Goal: Transaction & Acquisition: Purchase product/service

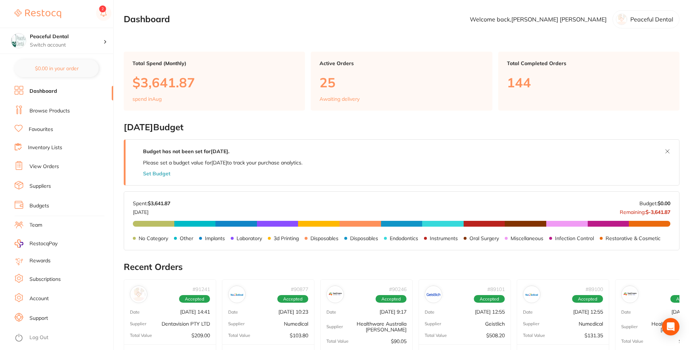
click at [51, 111] on link "Browse Products" at bounding box center [49, 110] width 40 height 7
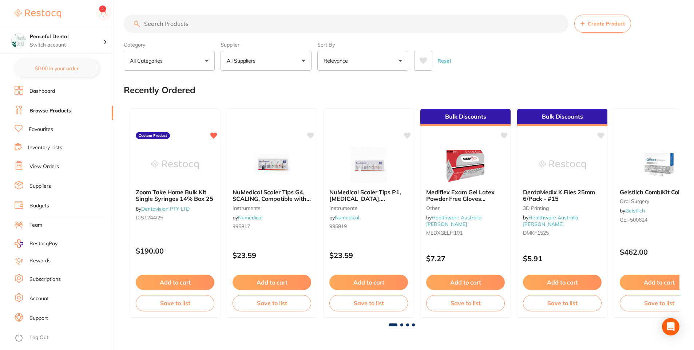
click at [40, 146] on link "Inventory Lists" at bounding box center [45, 147] width 34 height 7
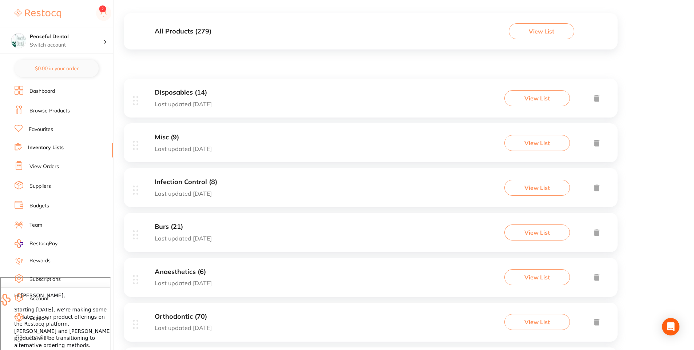
click at [532, 92] on button "View List" at bounding box center [537, 98] width 66 height 16
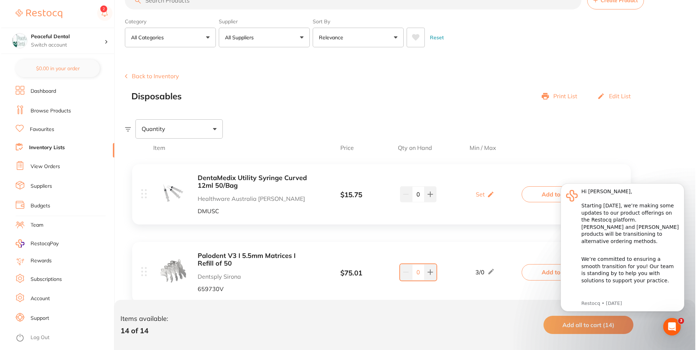
scroll to position [36, 0]
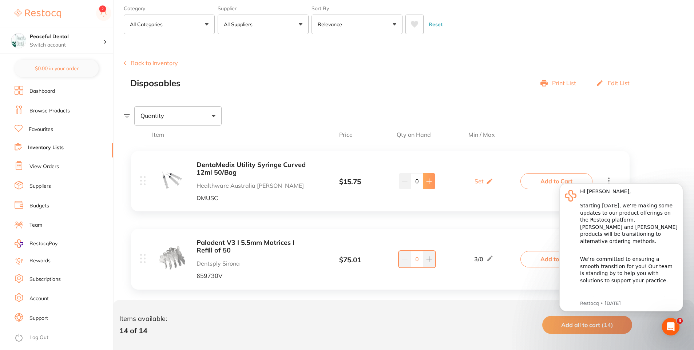
click at [429, 177] on button at bounding box center [429, 181] width 12 height 16
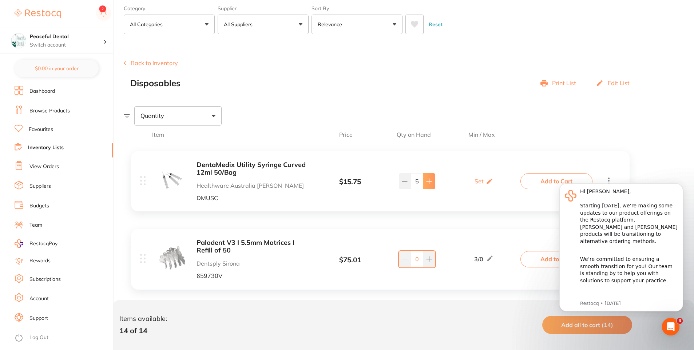
click at [429, 177] on button at bounding box center [429, 181] width 12 height 16
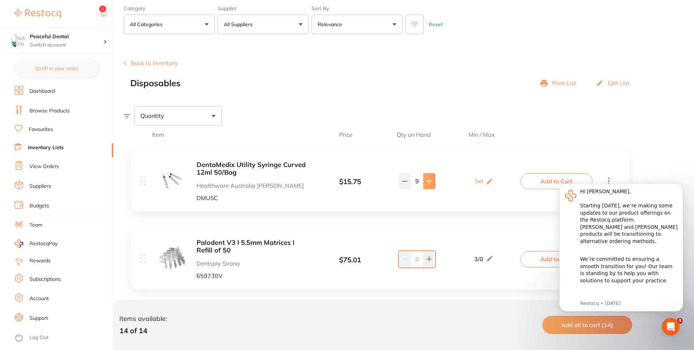
type input "10"
click at [554, 181] on body "Hi [PERSON_NAME], Starting [DATE], we’re making some updates to our product off…" at bounding box center [621, 251] width 140 height 152
click at [549, 180] on html "Hi [PERSON_NAME], Starting [DATE], we’re making some updates to our product off…" at bounding box center [622, 252] width 146 height 158
click at [680, 183] on button "Dismiss notification" at bounding box center [680, 185] width 9 height 9
click at [680, 186] on icon "Dismiss notification" at bounding box center [681, 185] width 4 height 4
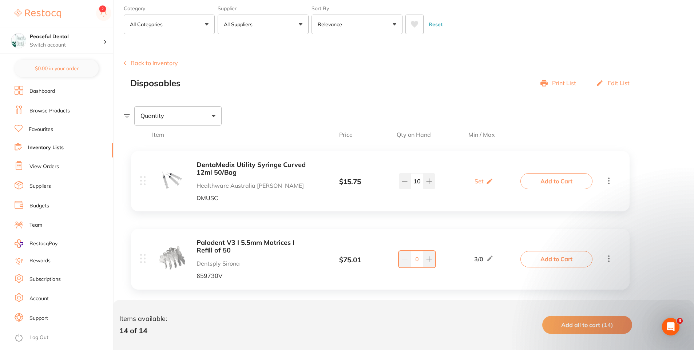
click at [569, 182] on button "Add to Cart" at bounding box center [556, 181] width 72 height 16
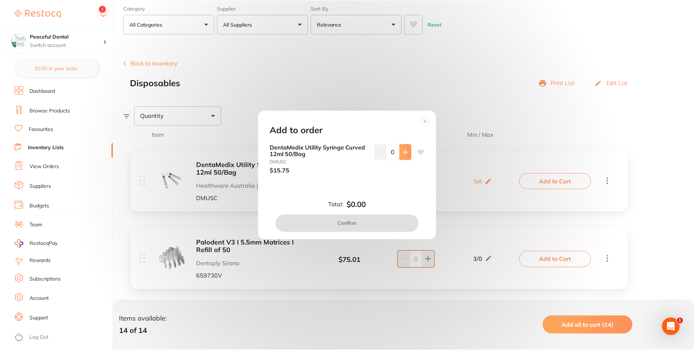
scroll to position [0, 0]
click at [404, 153] on icon at bounding box center [406, 152] width 5 height 5
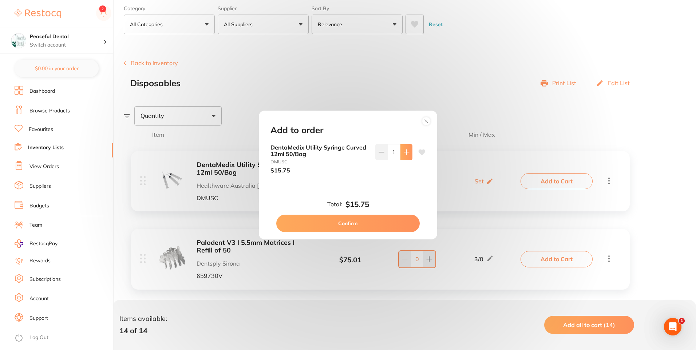
click at [404, 153] on icon at bounding box center [406, 152] width 5 height 5
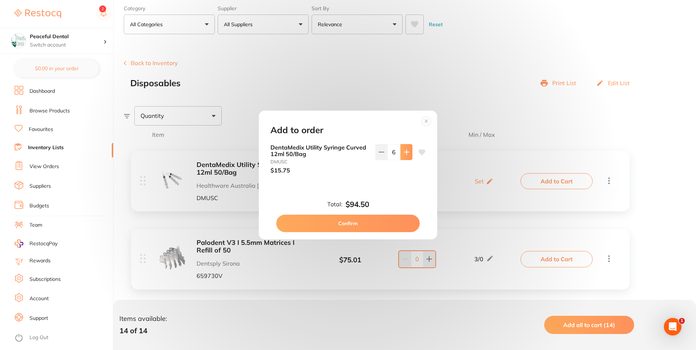
click at [404, 153] on icon at bounding box center [406, 152] width 5 height 5
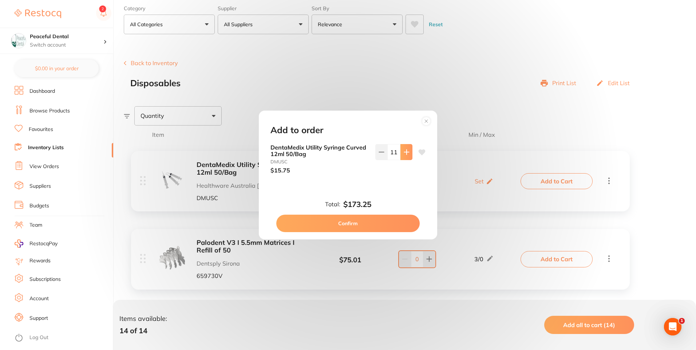
click at [404, 153] on icon at bounding box center [406, 152] width 5 height 5
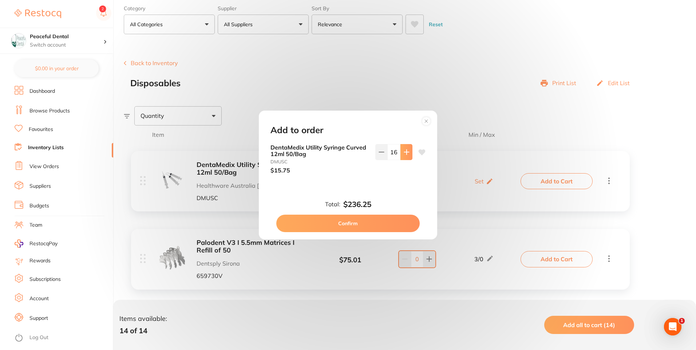
click at [404, 153] on icon at bounding box center [406, 152] width 5 height 5
click at [381, 154] on icon at bounding box center [382, 152] width 6 height 6
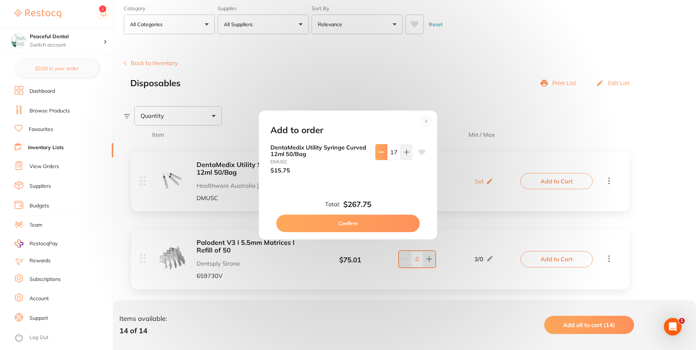
click at [381, 154] on icon at bounding box center [382, 152] width 6 height 6
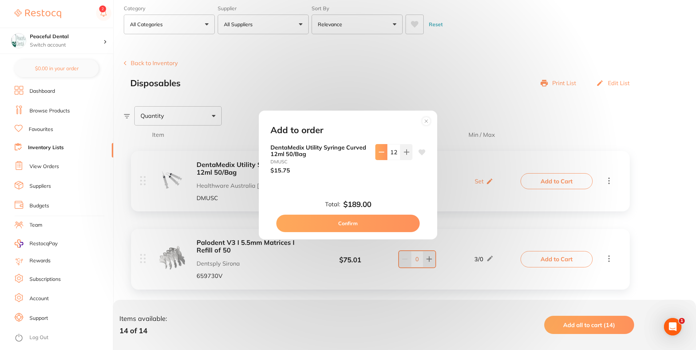
click at [381, 154] on icon at bounding box center [382, 152] width 6 height 6
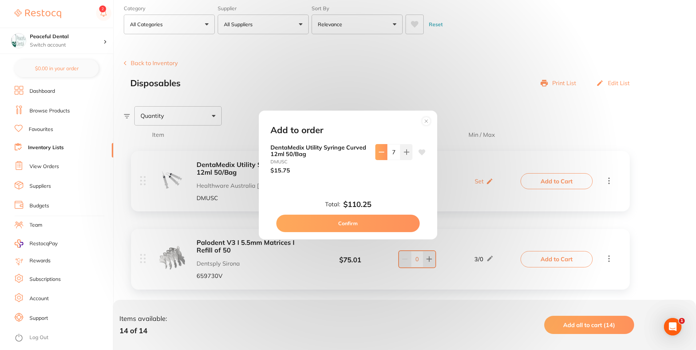
click at [381, 154] on icon at bounding box center [382, 152] width 6 height 6
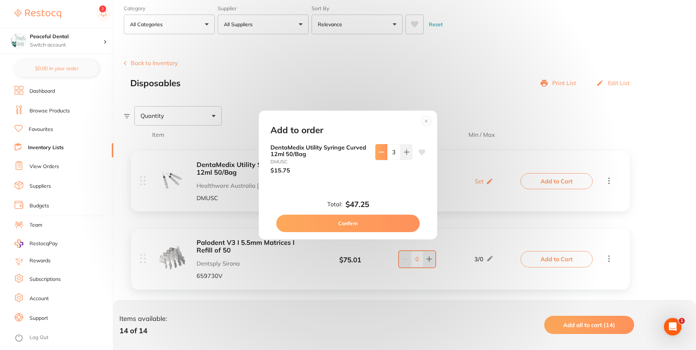
type input "2"
click at [372, 220] on button "Confirm" at bounding box center [347, 223] width 143 height 17
checkbox input "false"
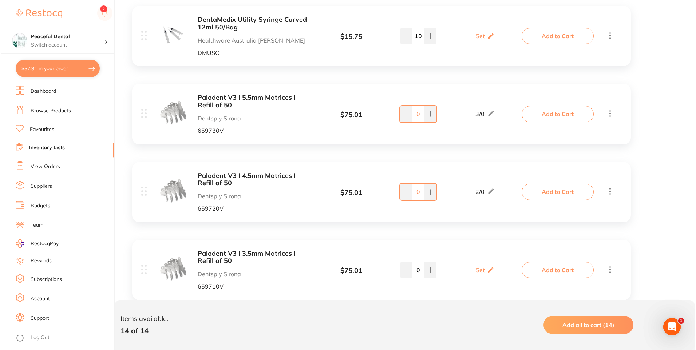
scroll to position [182, 0]
click at [543, 193] on button "Add to Cart" at bounding box center [556, 191] width 72 height 16
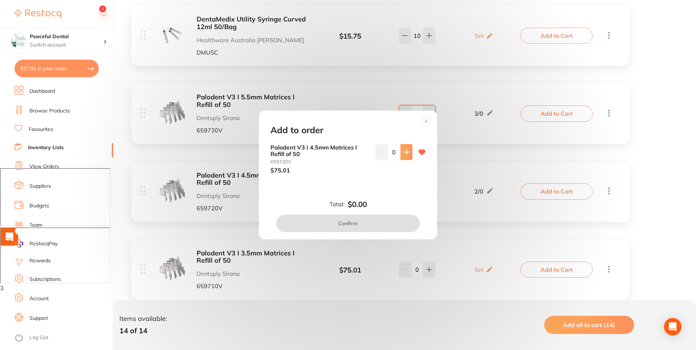
click at [407, 153] on icon at bounding box center [407, 152] width 6 height 6
type input "1"
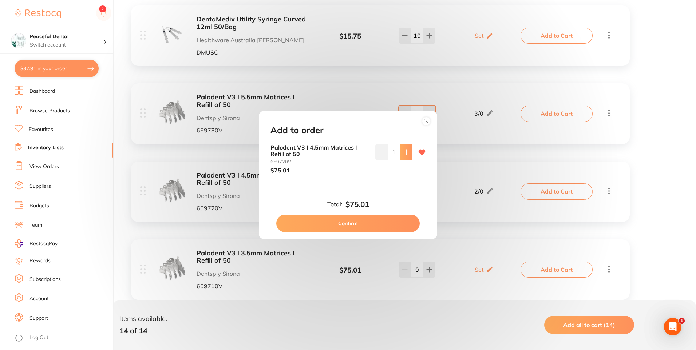
scroll to position [0, 0]
click at [395, 226] on button "Confirm" at bounding box center [347, 223] width 143 height 17
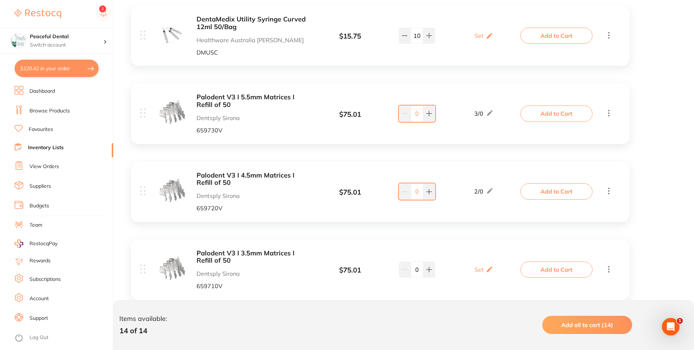
click at [554, 265] on button "Add to Cart" at bounding box center [556, 270] width 72 height 16
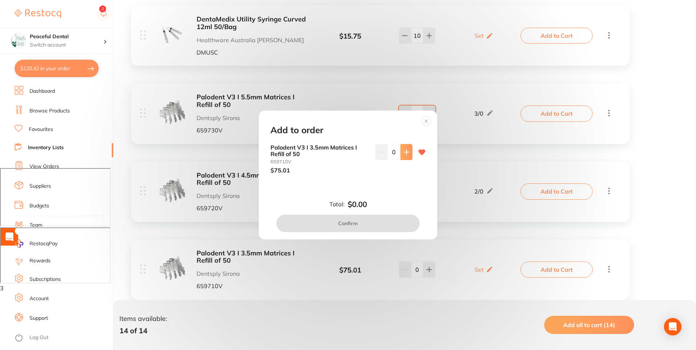
click at [404, 147] on button at bounding box center [406, 152] width 12 height 16
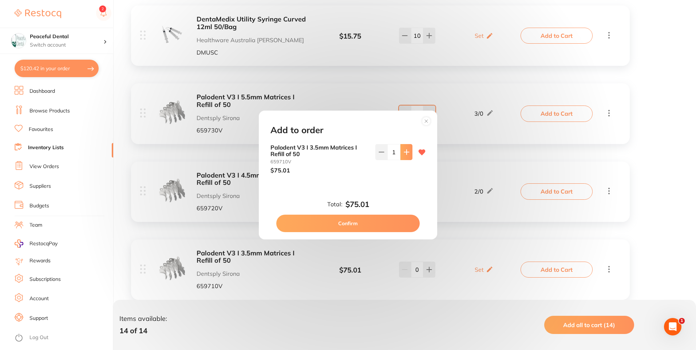
click at [404, 147] on button at bounding box center [406, 152] width 12 height 16
type input "2"
click at [359, 225] on button "Confirm" at bounding box center [347, 223] width 143 height 17
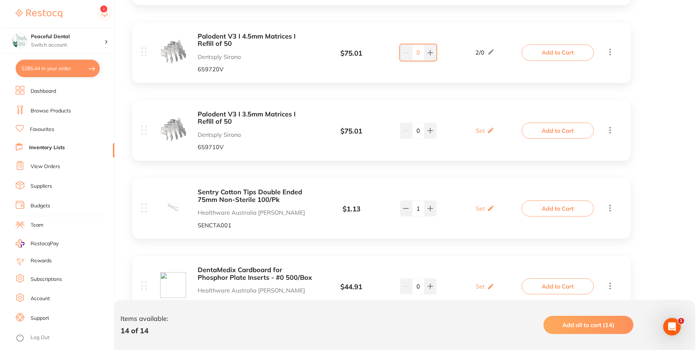
scroll to position [328, 0]
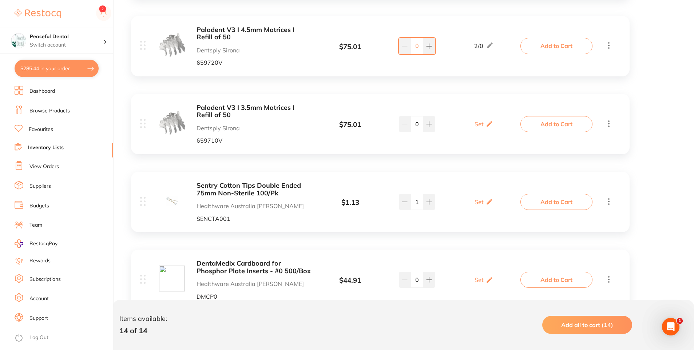
click at [576, 202] on button "Add to Cart" at bounding box center [556, 202] width 72 height 16
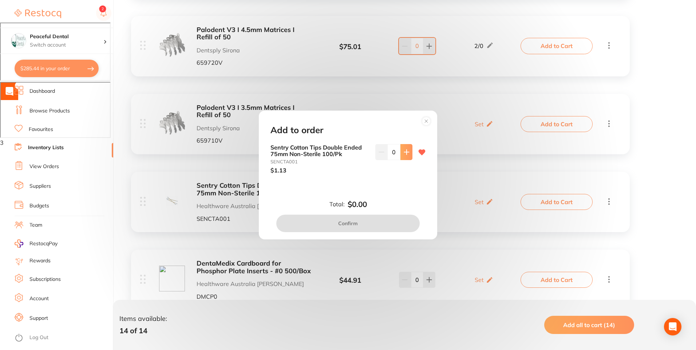
click at [405, 154] on icon at bounding box center [407, 152] width 6 height 6
type input "1"
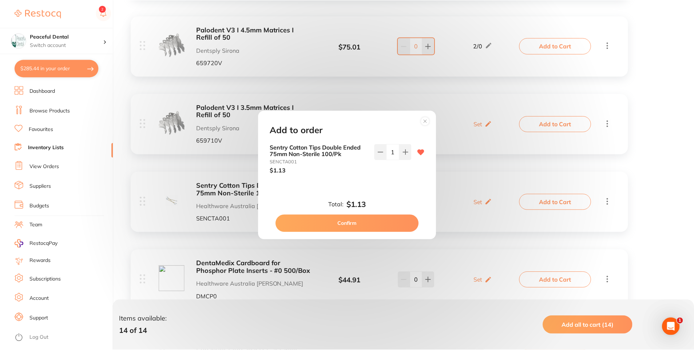
scroll to position [0, 0]
click at [398, 228] on button "Confirm" at bounding box center [347, 223] width 143 height 17
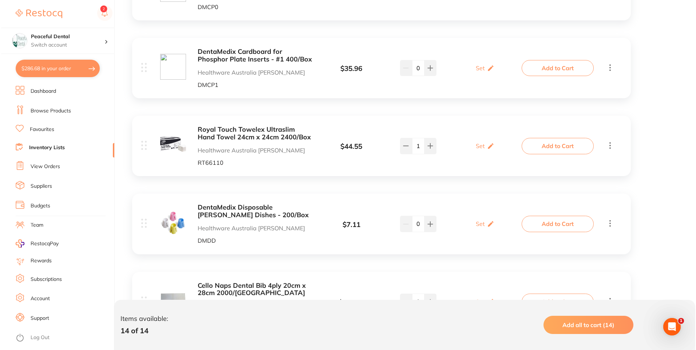
scroll to position [619, 0]
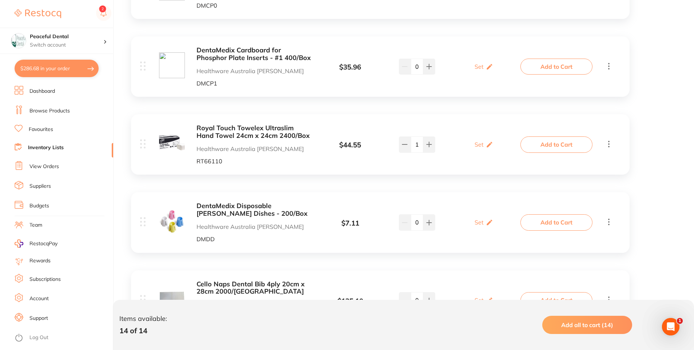
click at [555, 143] on button "Add to Cart" at bounding box center [556, 144] width 72 height 16
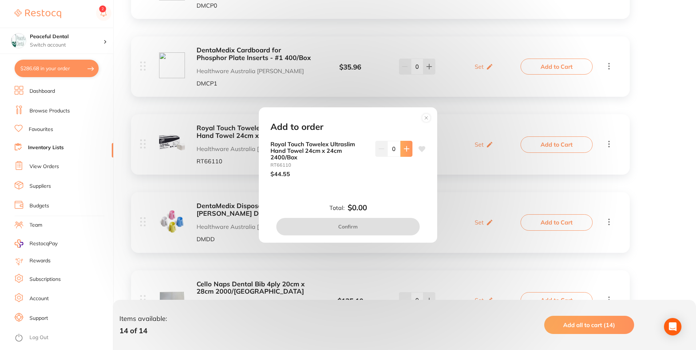
click at [400, 149] on button at bounding box center [406, 149] width 12 height 16
type input "1"
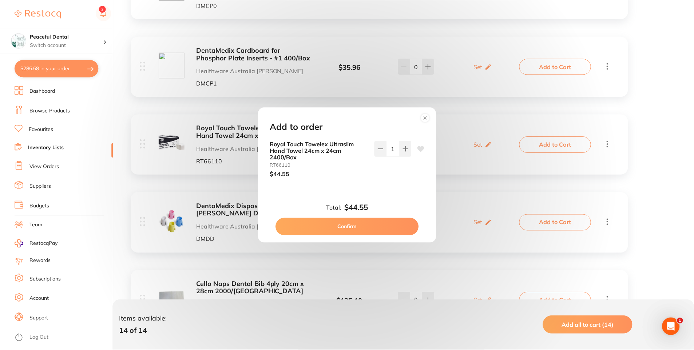
scroll to position [0, 0]
click at [383, 227] on button "Confirm" at bounding box center [347, 226] width 143 height 17
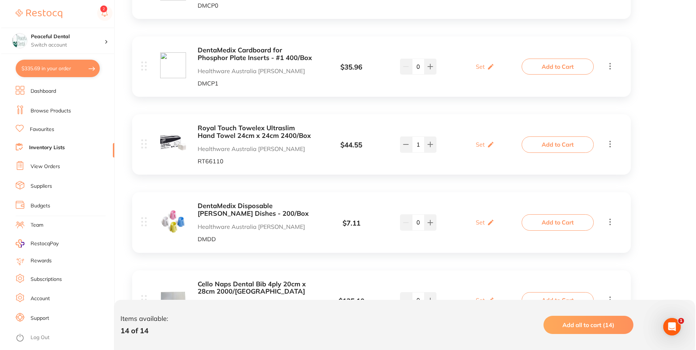
scroll to position [655, 0]
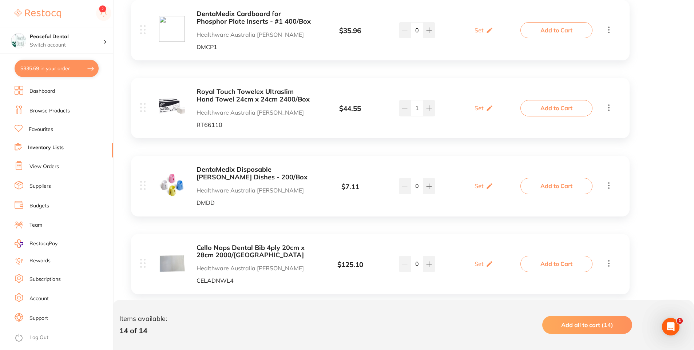
click at [568, 186] on button "Add to Cart" at bounding box center [556, 186] width 72 height 16
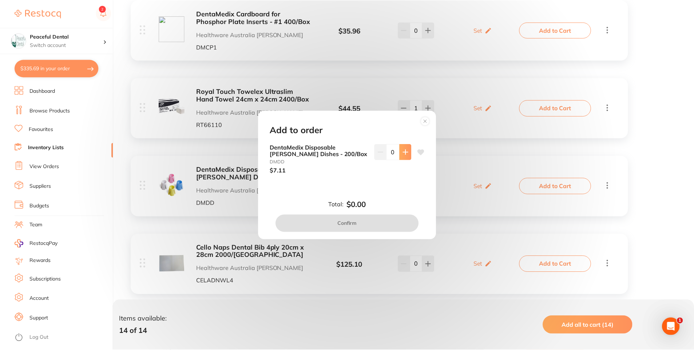
scroll to position [0, 0]
click at [410, 147] on button at bounding box center [406, 152] width 12 height 16
type input "1"
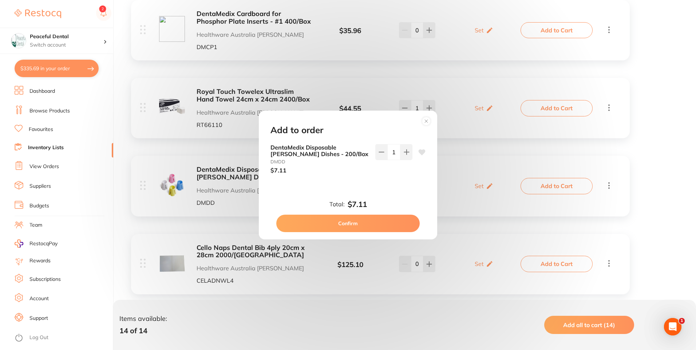
click at [398, 226] on button "Confirm" at bounding box center [347, 223] width 143 height 17
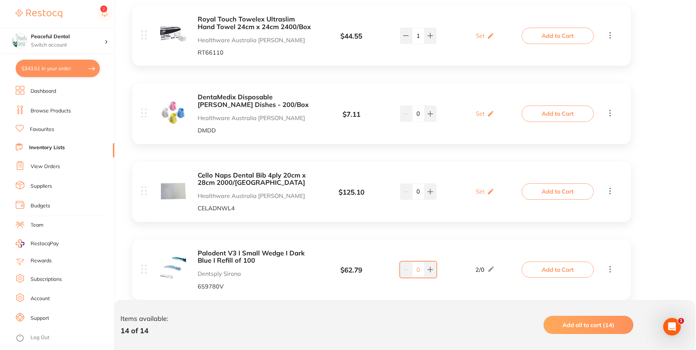
scroll to position [728, 0]
click at [564, 189] on button "Add to Cart" at bounding box center [556, 191] width 72 height 16
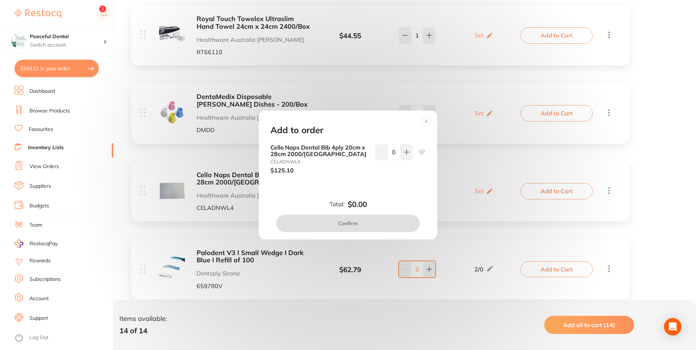
drag, startPoint x: 407, startPoint y: 158, endPoint x: 402, endPoint y: 190, distance: 32.4
click at [407, 159] on button at bounding box center [406, 152] width 12 height 16
type input "1"
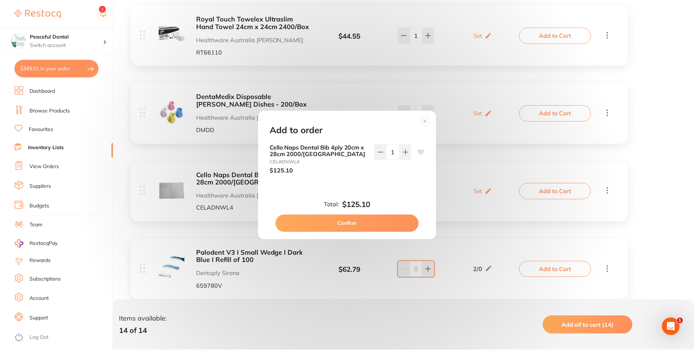
scroll to position [0, 0]
click at [399, 229] on button "Confirm" at bounding box center [347, 223] width 143 height 17
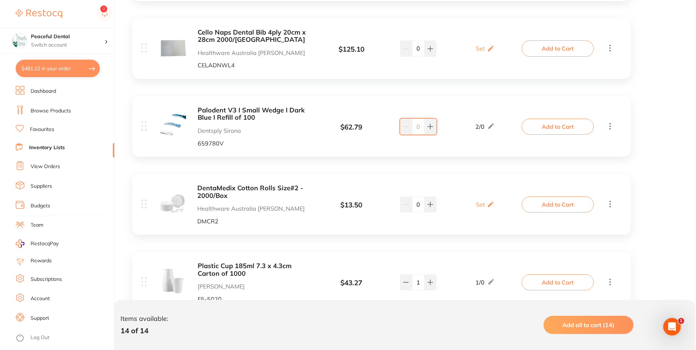
scroll to position [874, 0]
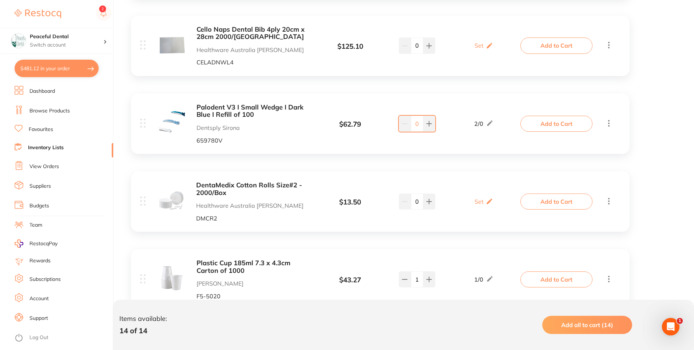
click at [549, 128] on button "Add to Cart" at bounding box center [556, 124] width 72 height 16
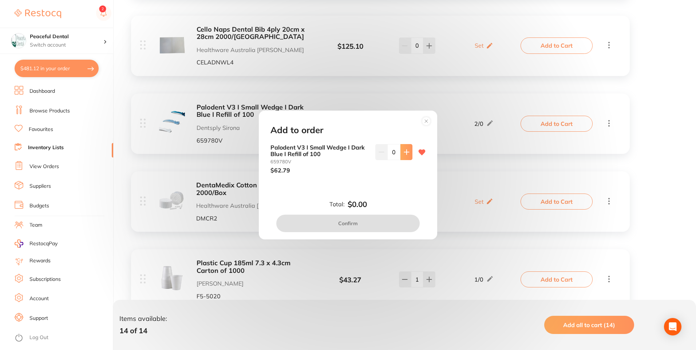
click at [411, 152] on div "Palodent V3 I Small Wedge I Dark Blue I Refill of 100 659780V $62.79 0" at bounding box center [347, 159] width 155 height 30
drag, startPoint x: 404, startPoint y: 153, endPoint x: 389, endPoint y: 198, distance: 47.5
click at [404, 154] on icon at bounding box center [407, 152] width 6 height 6
type input "1"
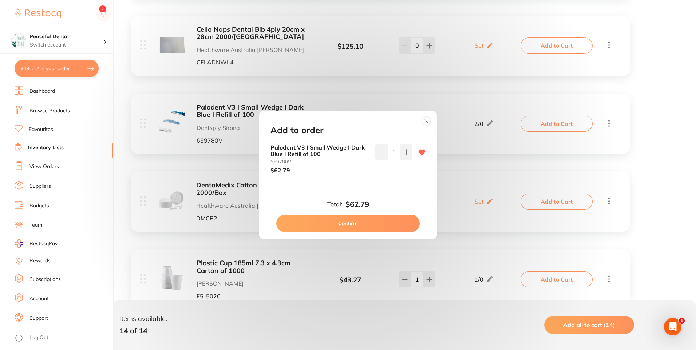
drag, startPoint x: 389, startPoint y: 228, endPoint x: 403, endPoint y: 229, distance: 13.9
click at [389, 229] on button "Confirm" at bounding box center [347, 223] width 143 height 17
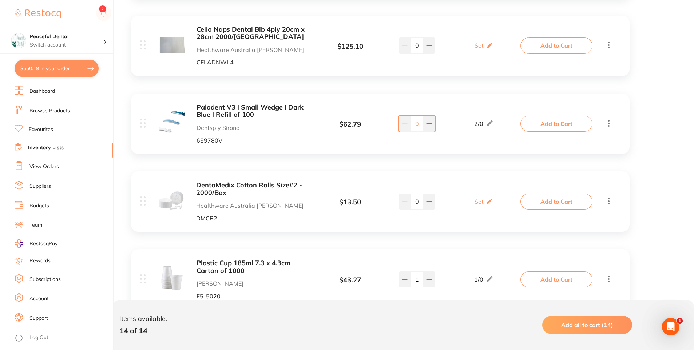
click at [571, 204] on button "Add to Cart" at bounding box center [556, 202] width 72 height 16
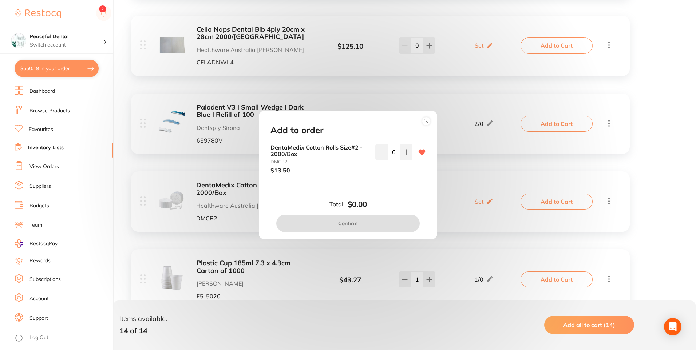
click at [404, 153] on icon at bounding box center [407, 152] width 6 height 6
type input "1"
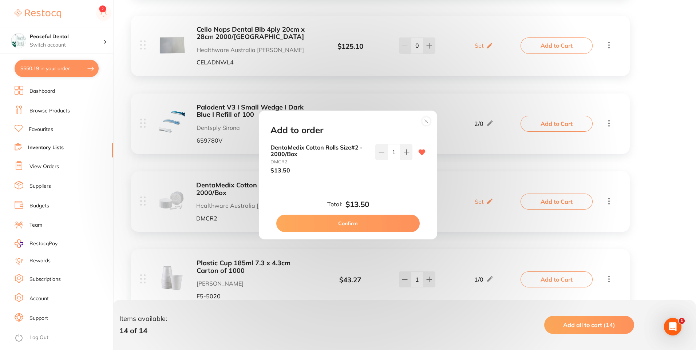
drag, startPoint x: 389, startPoint y: 227, endPoint x: 403, endPoint y: 230, distance: 14.1
click at [389, 227] on button "Confirm" at bounding box center [347, 223] width 143 height 17
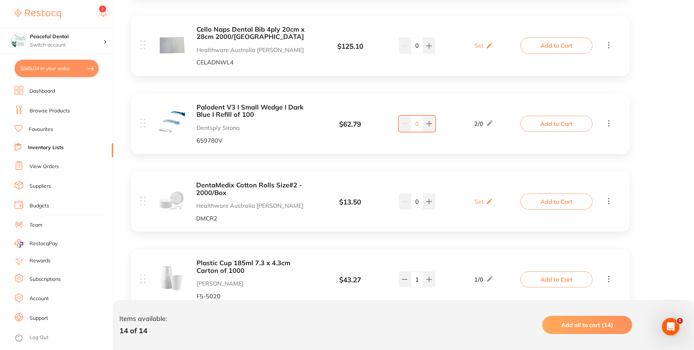
click at [549, 282] on button "Add to Cart" at bounding box center [556, 280] width 72 height 16
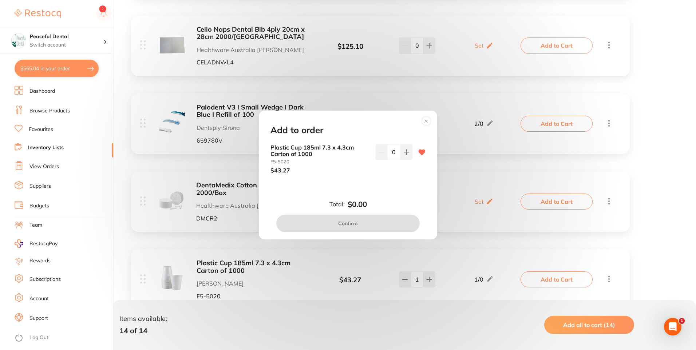
click at [427, 120] on circle at bounding box center [426, 121] width 8 height 8
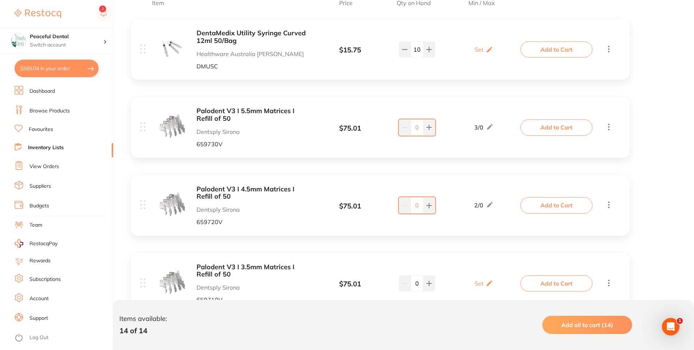
scroll to position [72, 0]
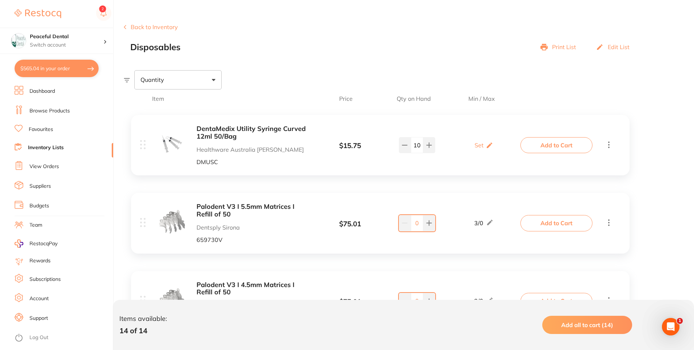
click at [173, 29] on button "Back to Inventory" at bounding box center [151, 27] width 54 height 7
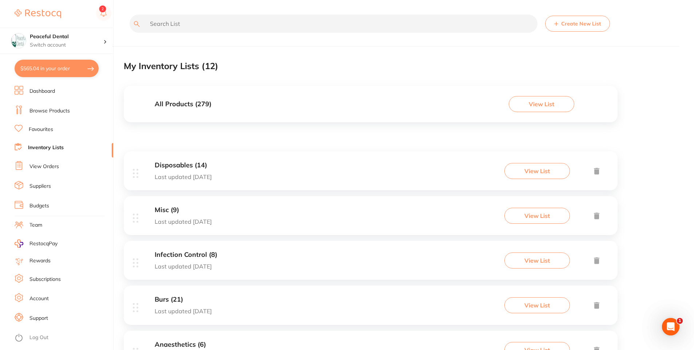
click at [558, 213] on button "View List" at bounding box center [537, 216] width 66 height 16
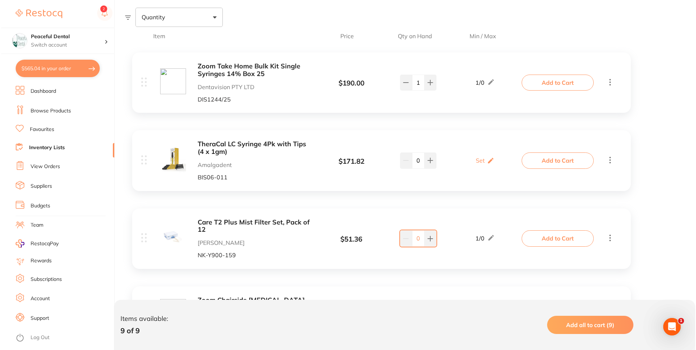
scroll to position [146, 0]
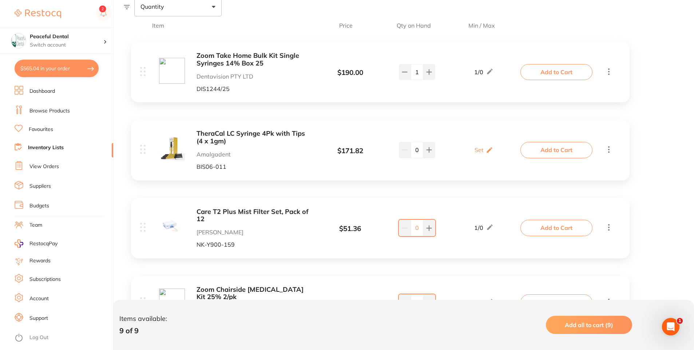
click at [562, 72] on button "Add to Cart" at bounding box center [556, 72] width 72 height 16
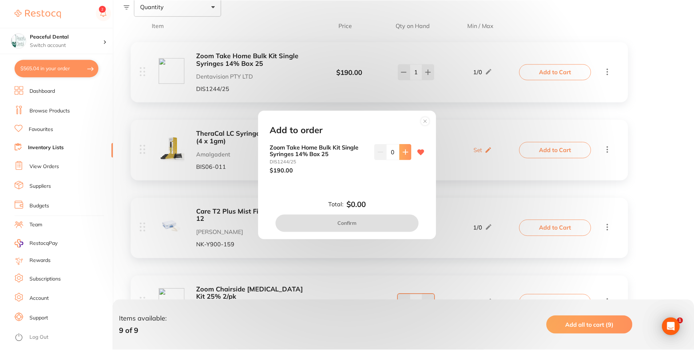
scroll to position [0, 0]
drag, startPoint x: 409, startPoint y: 149, endPoint x: 399, endPoint y: 168, distance: 21.5
click at [409, 150] on button at bounding box center [406, 152] width 12 height 16
type input "1"
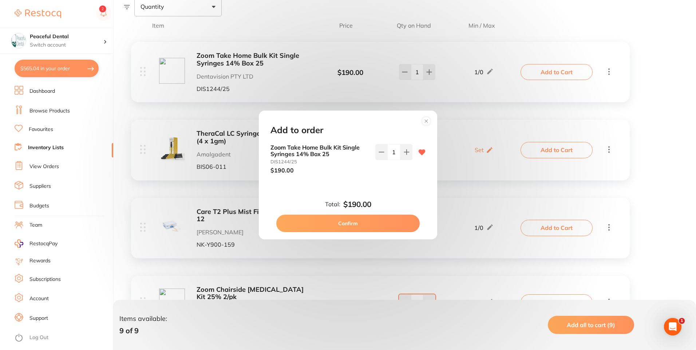
click at [384, 223] on button "Confirm" at bounding box center [347, 223] width 143 height 17
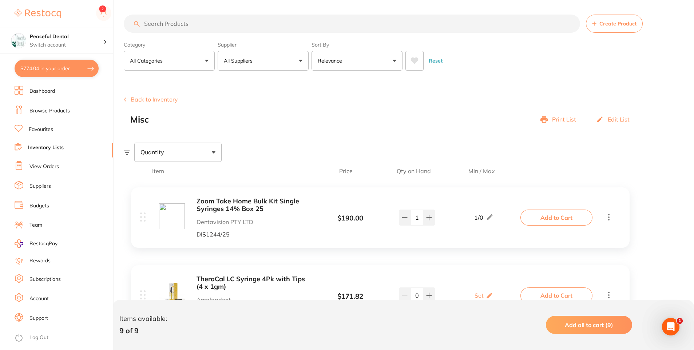
click at [170, 100] on button "Back to Inventory" at bounding box center [151, 99] width 54 height 7
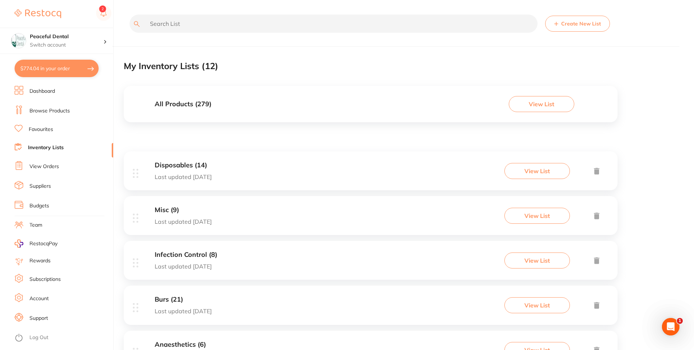
click at [545, 306] on button "View List" at bounding box center [537, 305] width 66 height 16
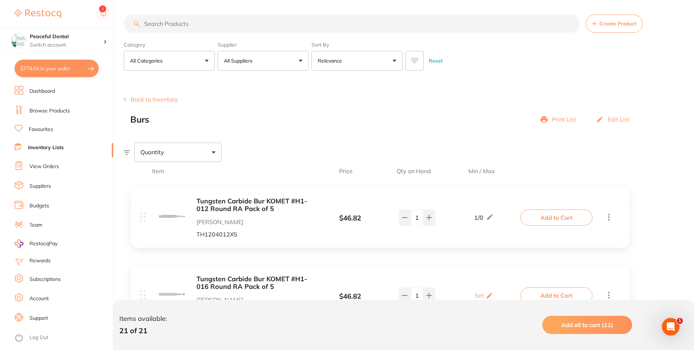
click at [145, 100] on button "Back to Inventory" at bounding box center [151, 99] width 54 height 7
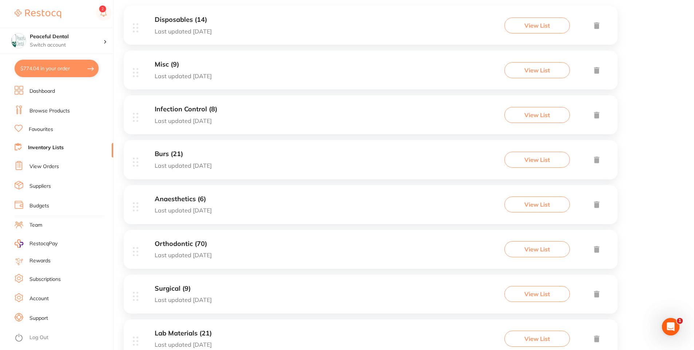
scroll to position [255, 0]
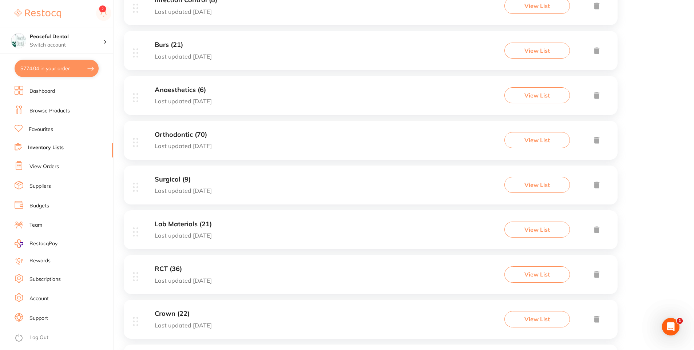
click at [531, 187] on button "View List" at bounding box center [537, 185] width 66 height 16
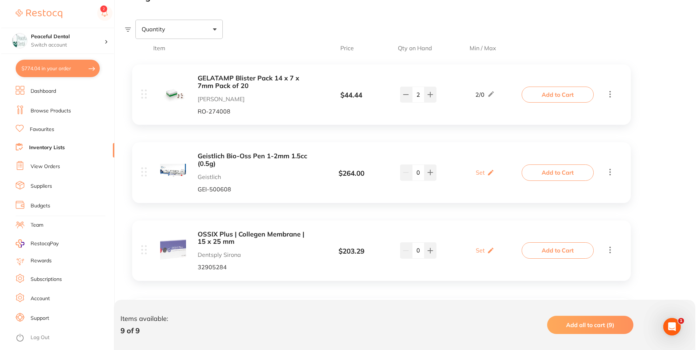
scroll to position [146, 0]
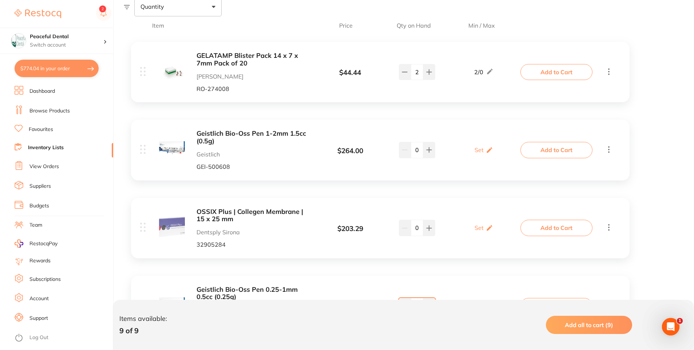
click at [543, 145] on button "Add to Cart" at bounding box center [556, 150] width 72 height 16
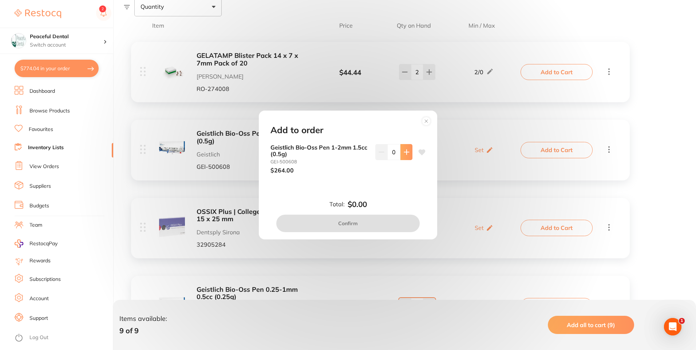
scroll to position [0, 0]
click at [401, 151] on button at bounding box center [406, 152] width 12 height 16
type input "1"
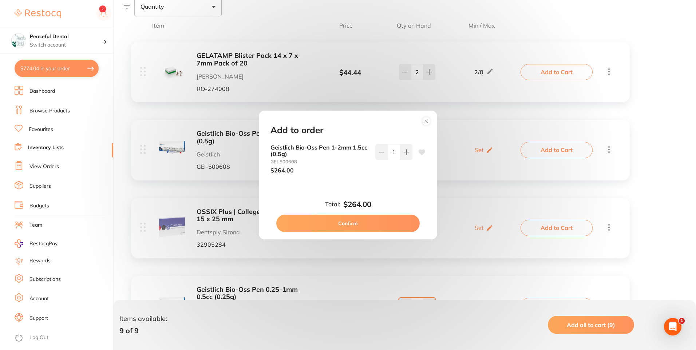
drag, startPoint x: 394, startPoint y: 227, endPoint x: 400, endPoint y: 226, distance: 6.2
click at [394, 226] on button "Confirm" at bounding box center [347, 223] width 143 height 17
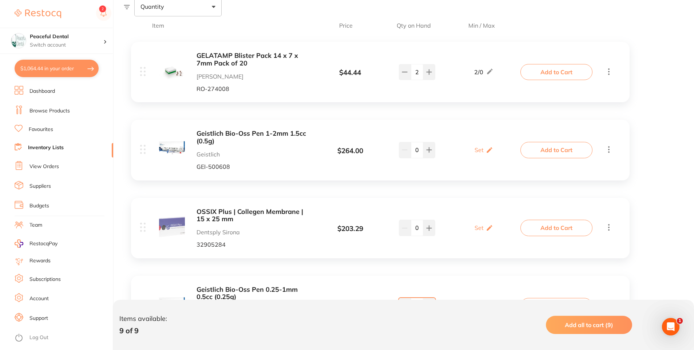
click at [559, 226] on button "Add to Cart" at bounding box center [556, 228] width 72 height 16
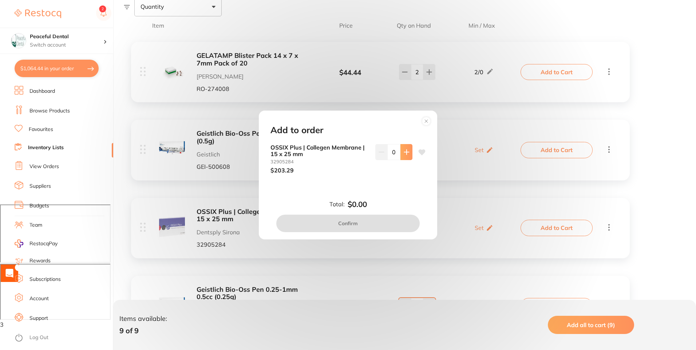
click at [400, 151] on button at bounding box center [406, 152] width 12 height 16
type input "1"
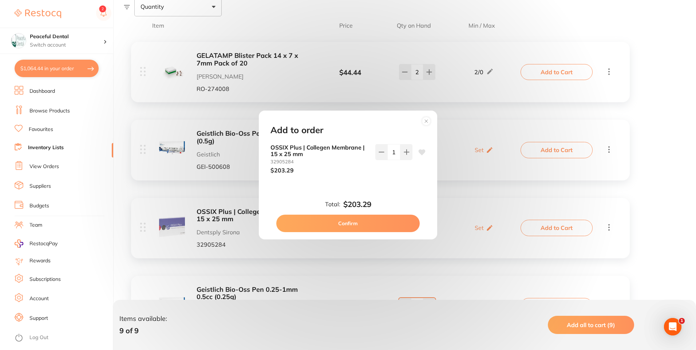
click at [379, 225] on button "Confirm" at bounding box center [347, 223] width 143 height 17
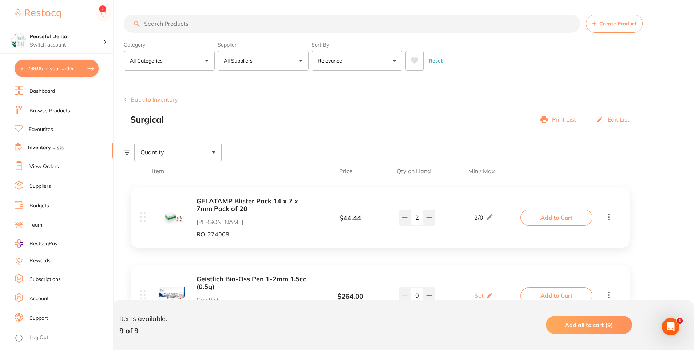
click at [161, 100] on button "Back to Inventory" at bounding box center [151, 99] width 54 height 7
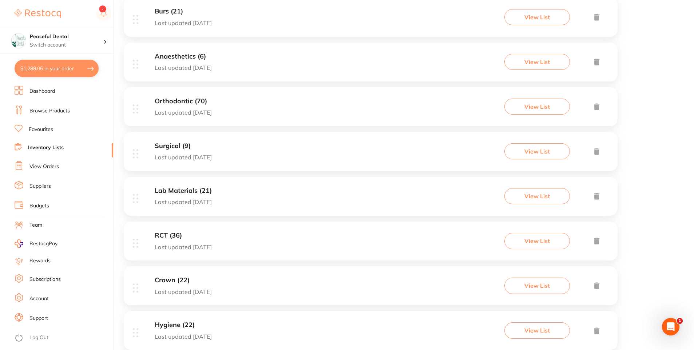
scroll to position [328, 0]
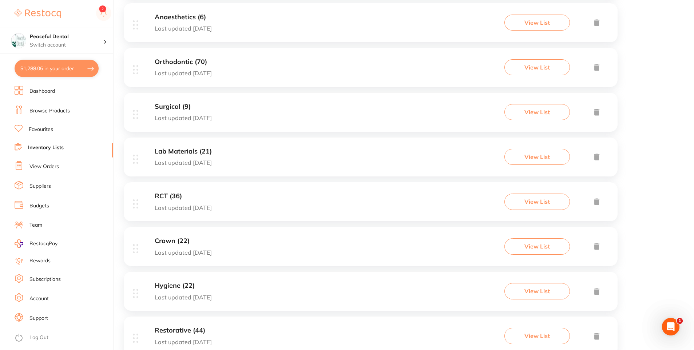
click at [522, 152] on button "View List" at bounding box center [537, 157] width 66 height 16
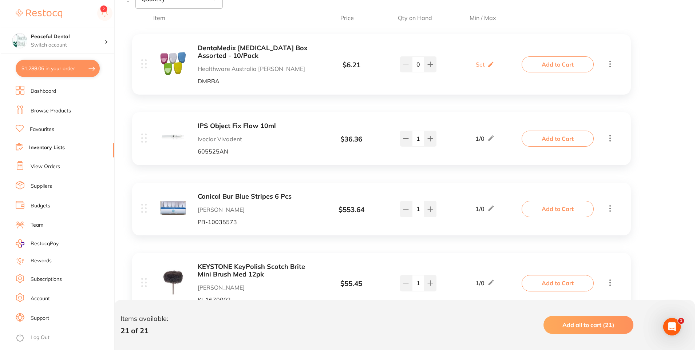
scroll to position [146, 0]
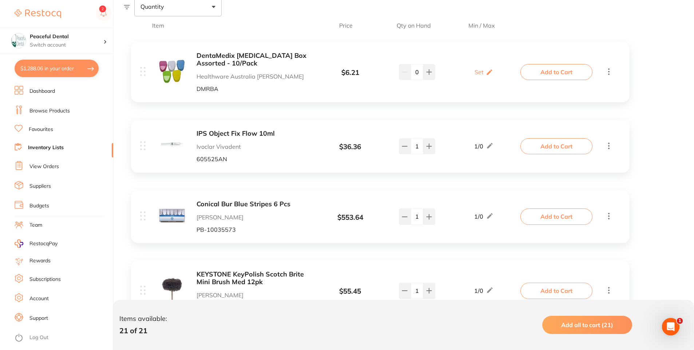
click at [570, 71] on button "Add to Cart" at bounding box center [556, 72] width 72 height 16
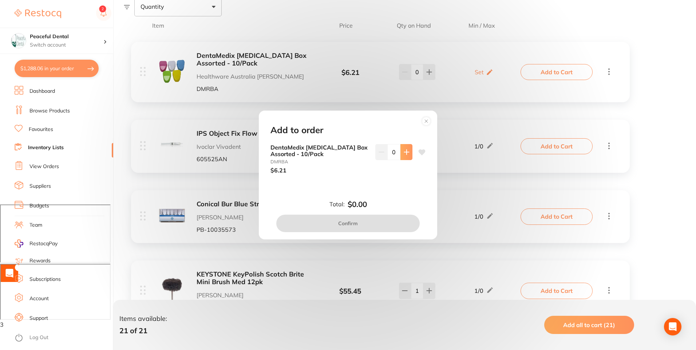
click at [408, 151] on button at bounding box center [406, 152] width 12 height 16
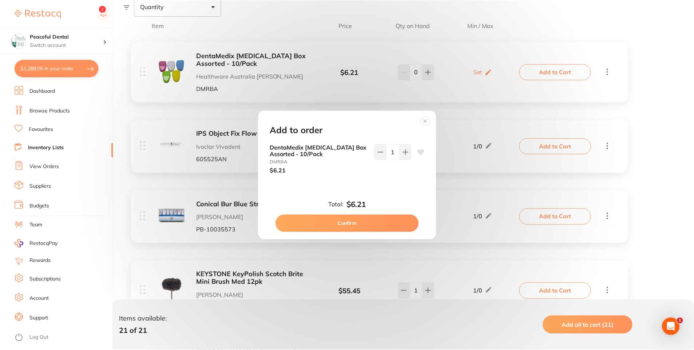
scroll to position [0, 0]
drag, startPoint x: 402, startPoint y: 151, endPoint x: 388, endPoint y: 201, distance: 52.5
click at [397, 164] on div "1" at bounding box center [393, 159] width 37 height 30
click at [406, 148] on button at bounding box center [406, 152] width 12 height 16
type input "2"
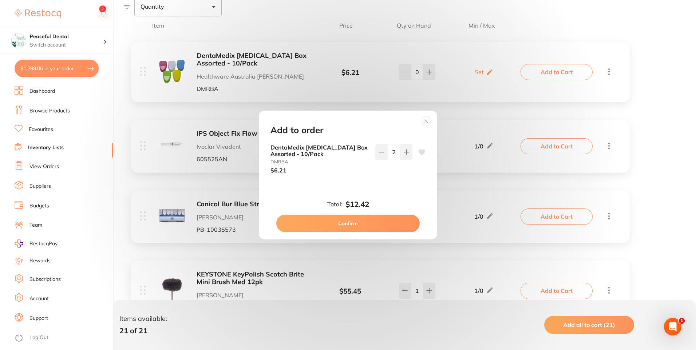
click at [376, 231] on button "Confirm" at bounding box center [347, 223] width 143 height 17
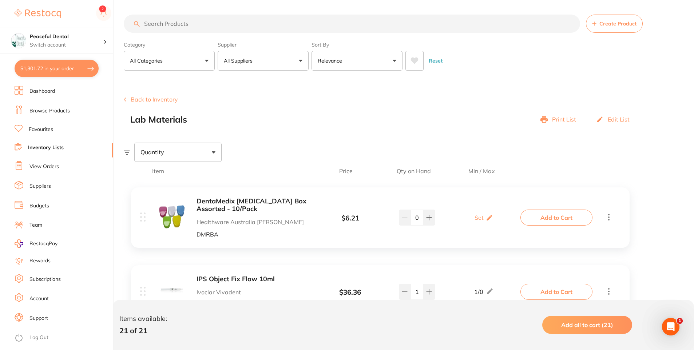
click at [163, 98] on button "Back to Inventory" at bounding box center [151, 99] width 54 height 7
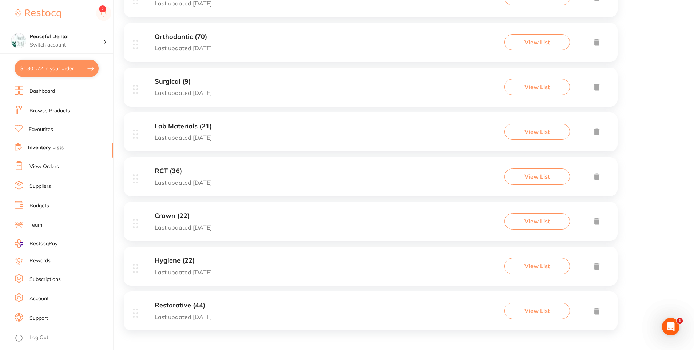
scroll to position [353, 0]
click at [542, 180] on button "View List" at bounding box center [537, 176] width 66 height 16
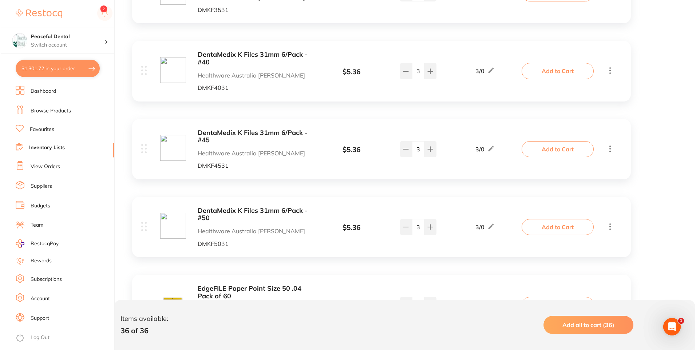
scroll to position [1445, 0]
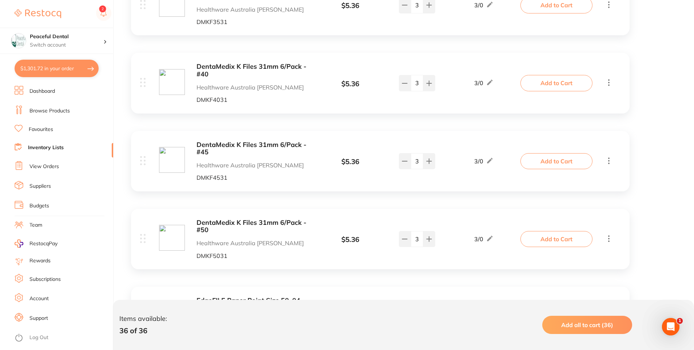
click at [564, 246] on button "Add to Cart" at bounding box center [556, 239] width 72 height 16
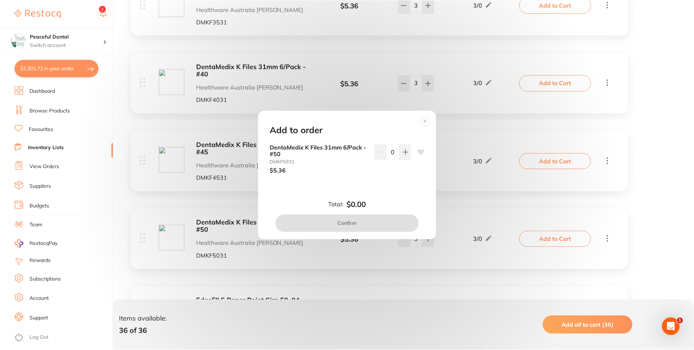
scroll to position [0, 0]
click at [423, 121] on circle at bounding box center [426, 121] width 8 height 8
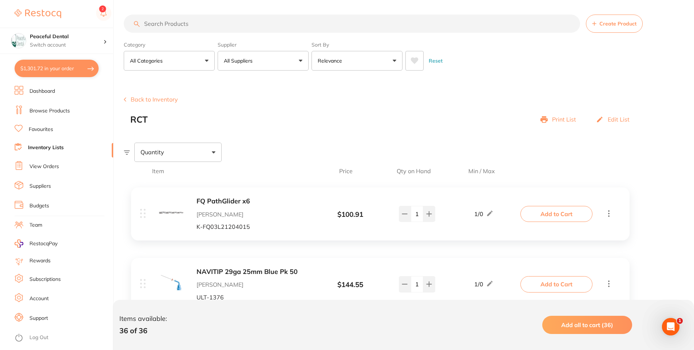
drag, startPoint x: 169, startPoint y: 101, endPoint x: 175, endPoint y: 101, distance: 5.8
click at [175, 101] on button "Back to Inventory" at bounding box center [151, 99] width 54 height 7
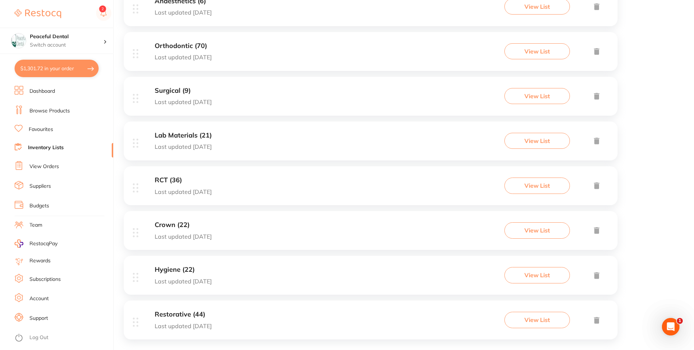
scroll to position [353, 0]
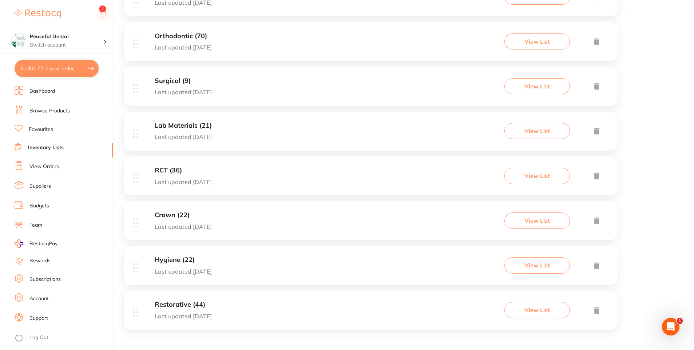
click at [536, 218] on button "View List" at bounding box center [537, 221] width 66 height 16
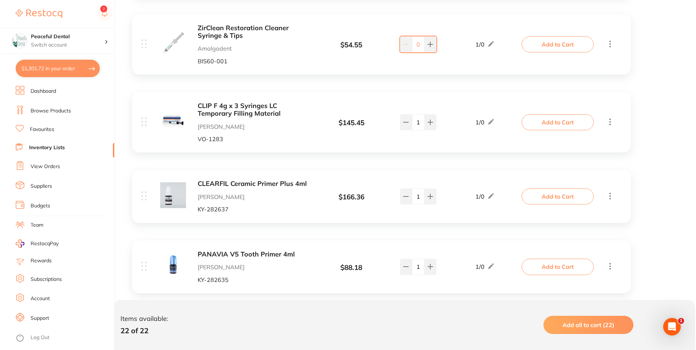
scroll to position [400, 0]
click at [538, 42] on button "Add to Cart" at bounding box center [556, 44] width 72 height 16
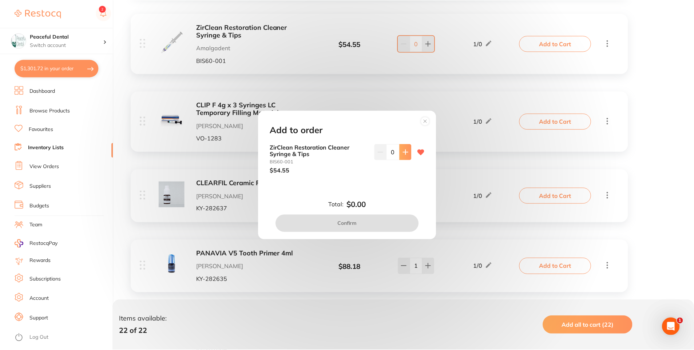
scroll to position [0, 0]
drag, startPoint x: 409, startPoint y: 153, endPoint x: 396, endPoint y: 181, distance: 31.4
click at [408, 153] on button at bounding box center [406, 152] width 12 height 16
type input "1"
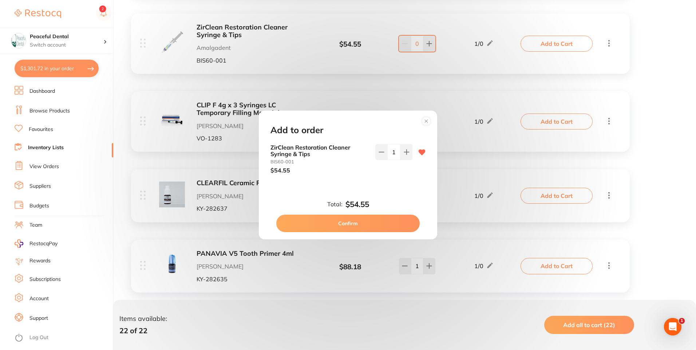
click at [380, 221] on button "Confirm" at bounding box center [347, 223] width 143 height 17
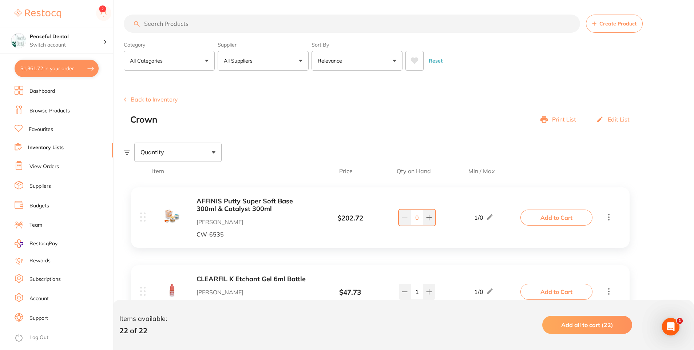
click at [171, 99] on button "Back to Inventory" at bounding box center [151, 99] width 54 height 7
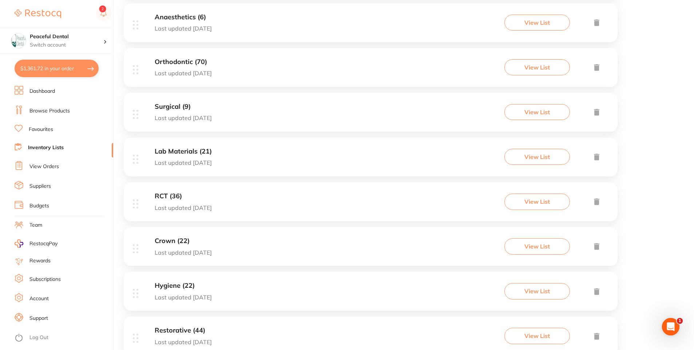
scroll to position [353, 0]
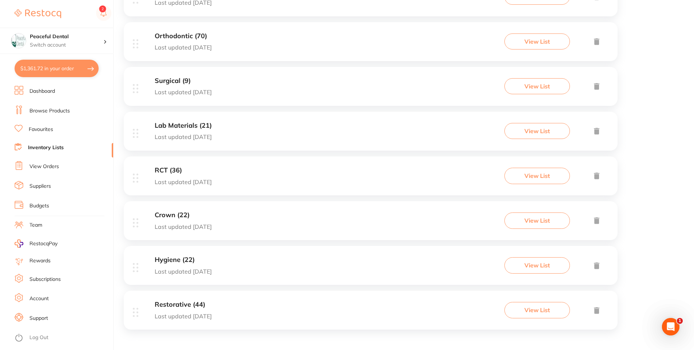
click at [536, 269] on button "View List" at bounding box center [537, 265] width 66 height 16
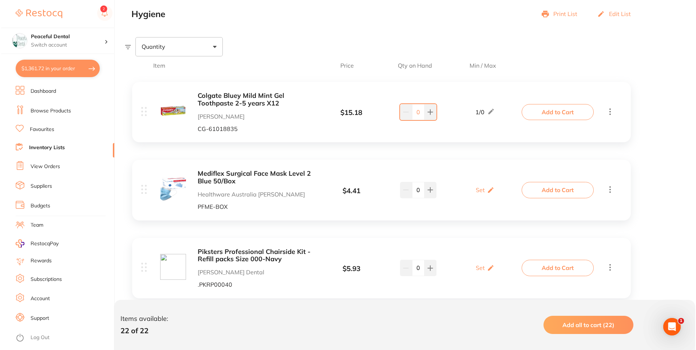
scroll to position [182, 0]
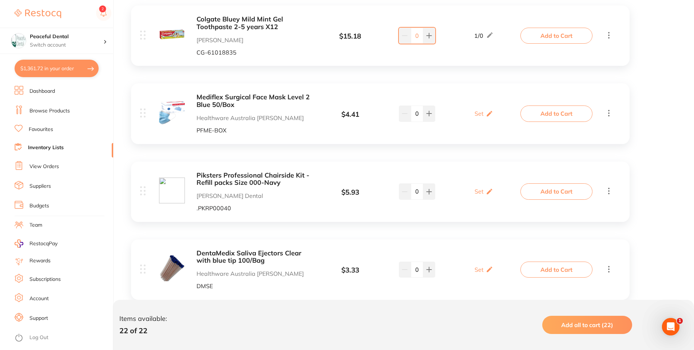
click at [550, 114] on button "Add to Cart" at bounding box center [556, 114] width 72 height 16
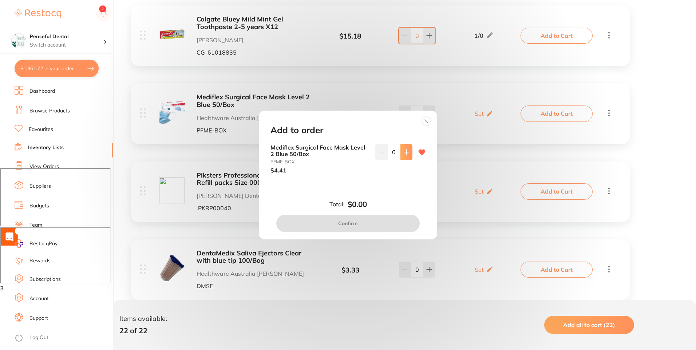
click at [407, 150] on icon at bounding box center [407, 152] width 6 height 6
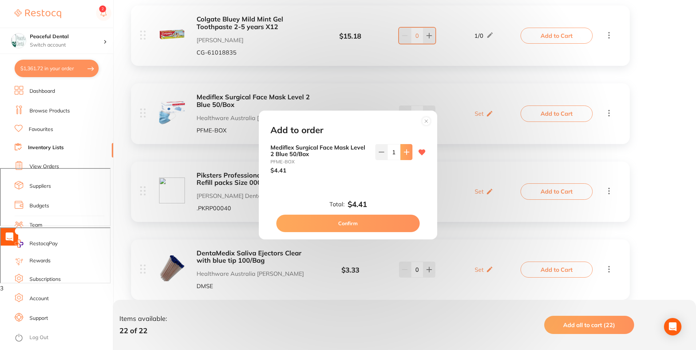
click at [407, 150] on icon at bounding box center [407, 152] width 6 height 6
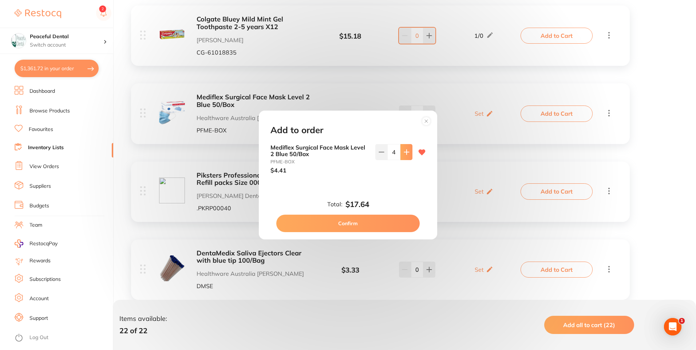
type input "5"
click at [376, 226] on button "Confirm" at bounding box center [347, 223] width 143 height 17
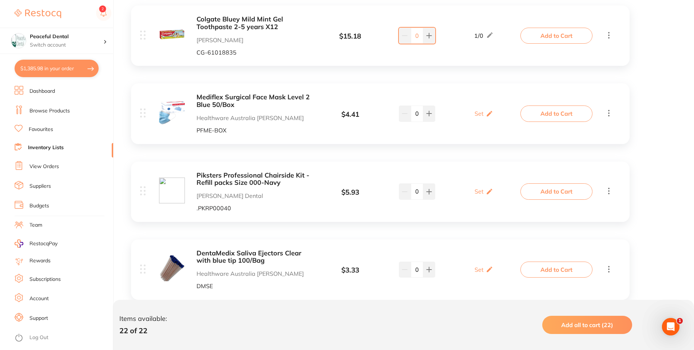
click at [549, 187] on button "Add to Cart" at bounding box center [556, 191] width 72 height 16
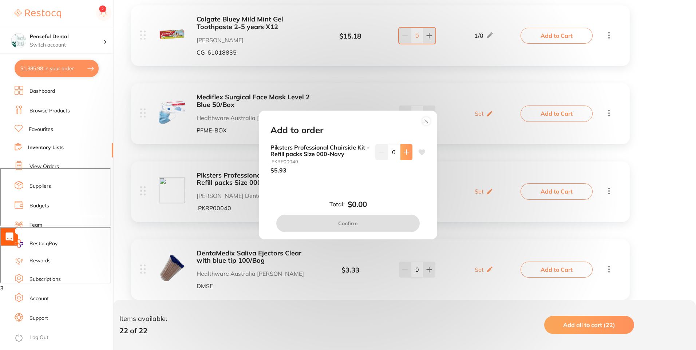
click at [404, 149] on button at bounding box center [406, 152] width 12 height 16
type input "1"
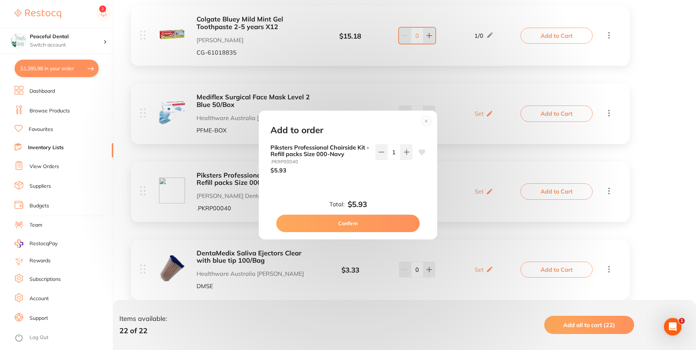
click at [398, 222] on button "Confirm" at bounding box center [347, 223] width 143 height 17
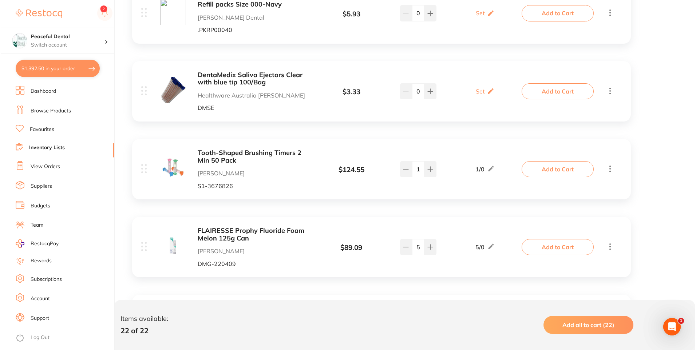
scroll to position [364, 0]
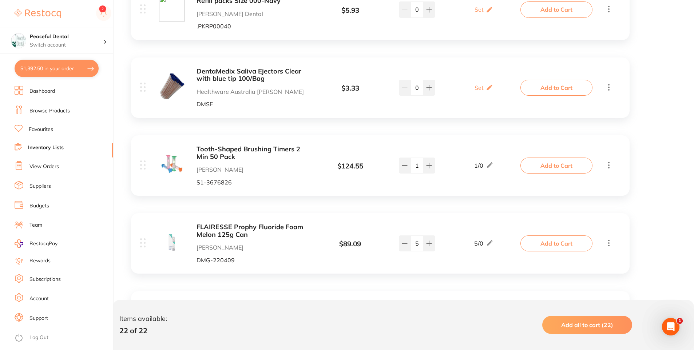
click at [527, 87] on button "Add to Cart" at bounding box center [556, 88] width 72 height 16
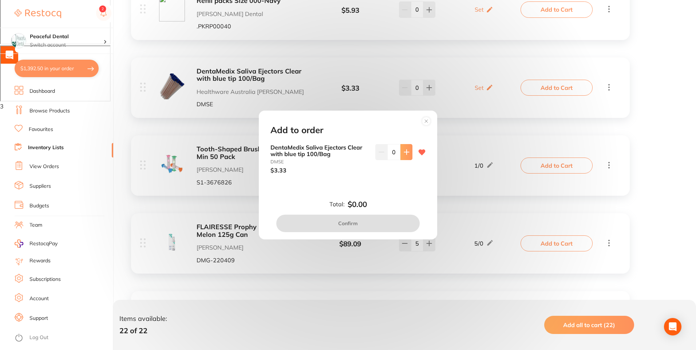
click at [405, 150] on icon at bounding box center [406, 152] width 5 height 5
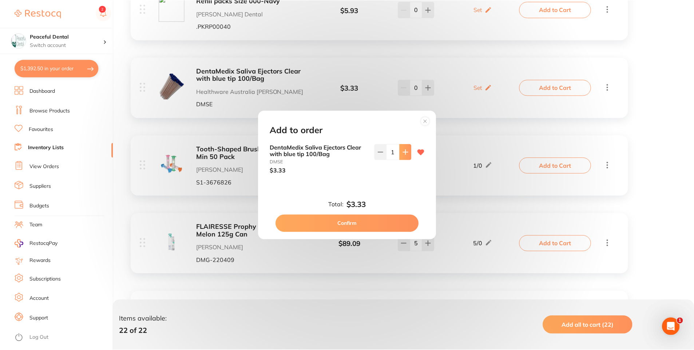
scroll to position [0, 0]
click at [405, 150] on icon at bounding box center [406, 152] width 5 height 5
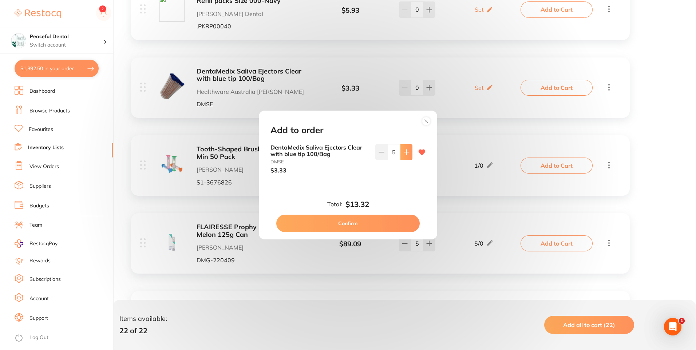
click at [405, 150] on icon at bounding box center [406, 152] width 5 height 5
type input "8"
click at [350, 223] on button "Confirm" at bounding box center [347, 223] width 143 height 17
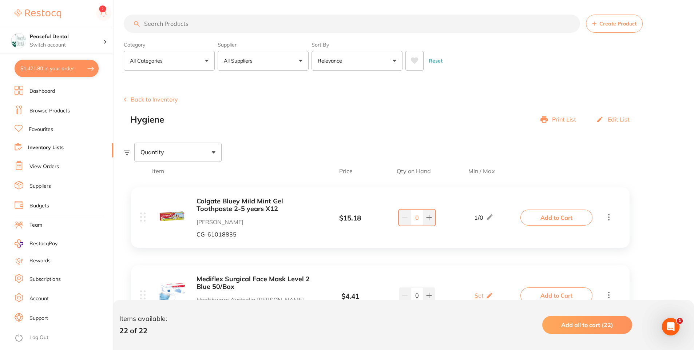
click at [168, 96] on button "Back to Inventory" at bounding box center [151, 99] width 54 height 7
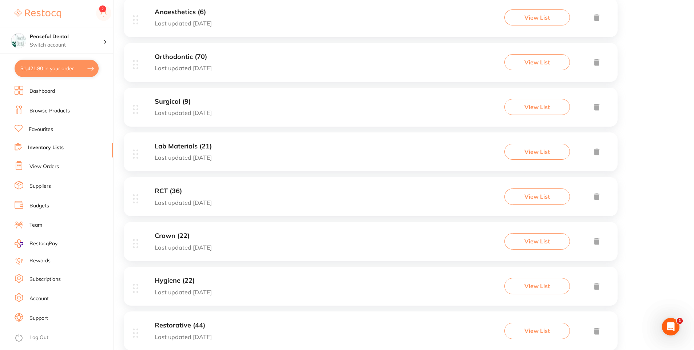
scroll to position [353, 0]
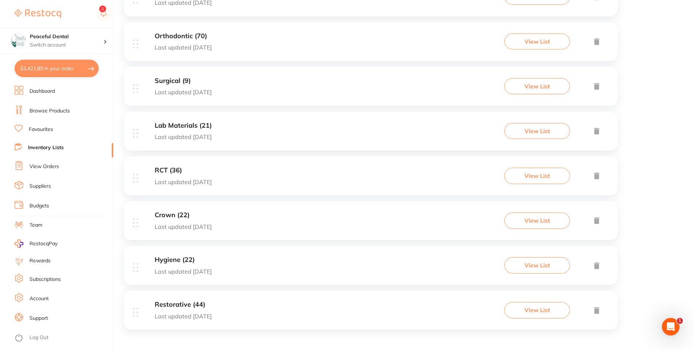
click at [516, 305] on button "View List" at bounding box center [537, 310] width 66 height 16
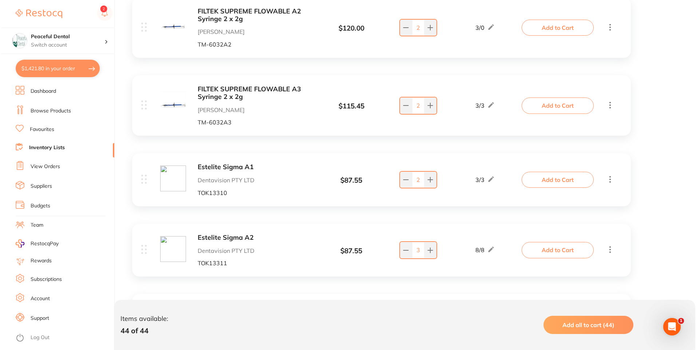
scroll to position [1820, 0]
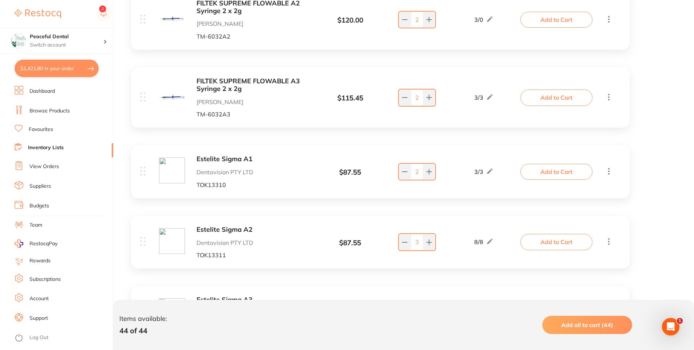
click at [587, 172] on button "Add to Cart" at bounding box center [556, 172] width 72 height 16
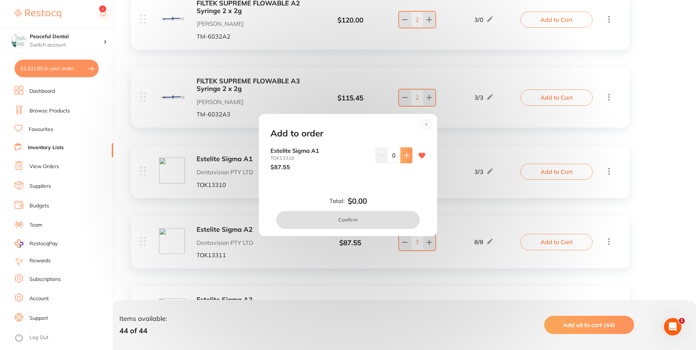
click at [404, 157] on icon at bounding box center [407, 156] width 6 height 6
type input "1"
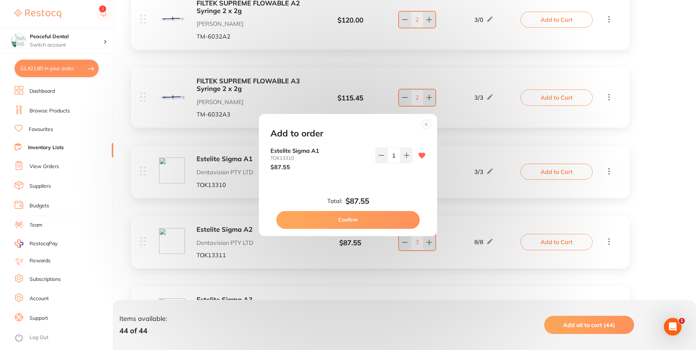
click at [396, 221] on button "Confirm" at bounding box center [347, 219] width 143 height 17
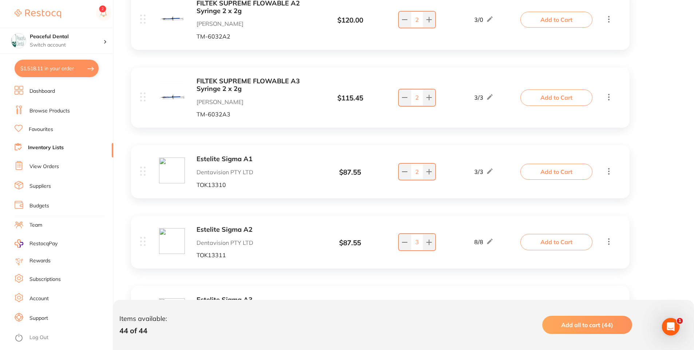
click at [575, 243] on button "Add to Cart" at bounding box center [556, 242] width 72 height 16
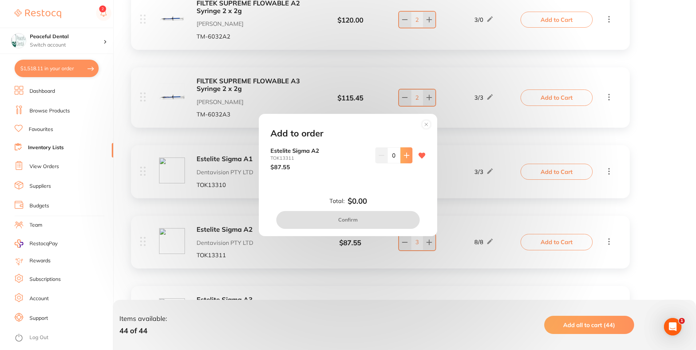
click at [404, 154] on icon at bounding box center [407, 156] width 6 height 6
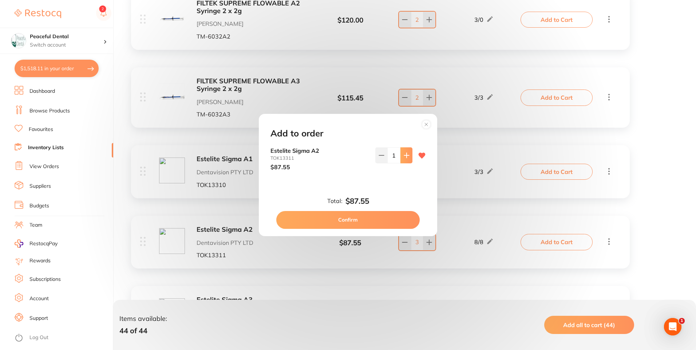
click at [404, 154] on icon at bounding box center [407, 156] width 6 height 6
type input "4"
click at [379, 217] on button "Confirm" at bounding box center [347, 219] width 143 height 17
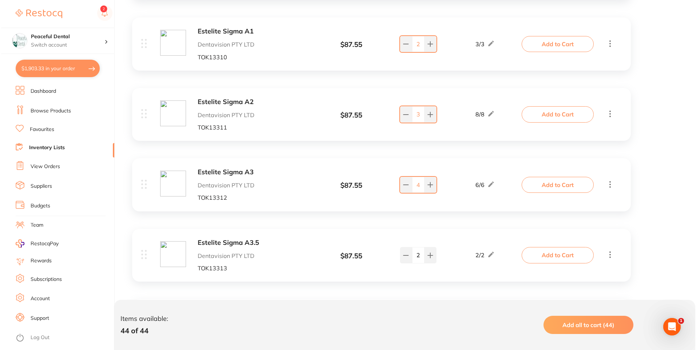
scroll to position [1965, 0]
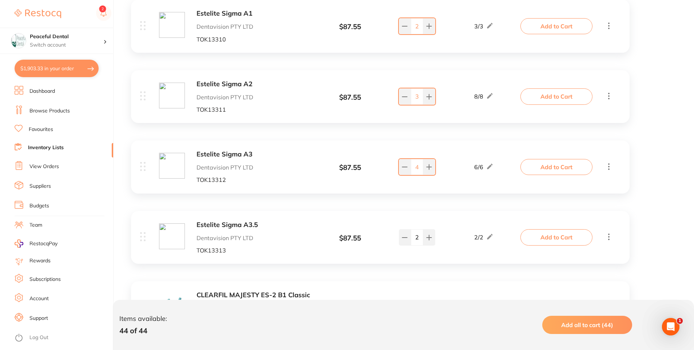
click at [561, 168] on button "Add to Cart" at bounding box center [556, 167] width 72 height 16
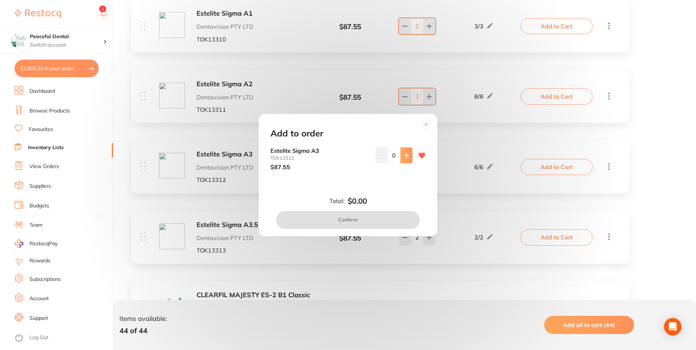
click at [409, 153] on button at bounding box center [406, 155] width 12 height 16
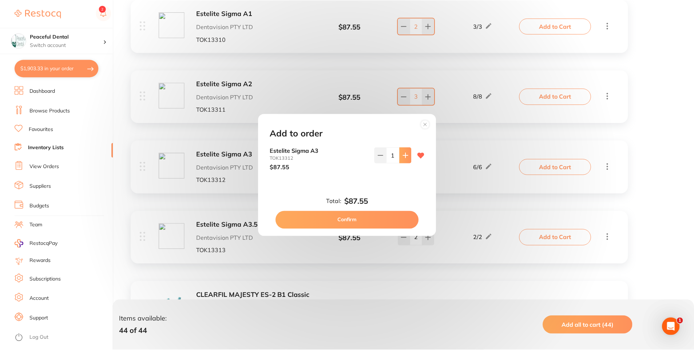
scroll to position [0, 0]
drag, startPoint x: 409, startPoint y: 153, endPoint x: 409, endPoint y: 159, distance: 6.6
click at [409, 152] on button at bounding box center [406, 155] width 12 height 16
click at [405, 157] on icon at bounding box center [407, 156] width 6 height 6
type input "3"
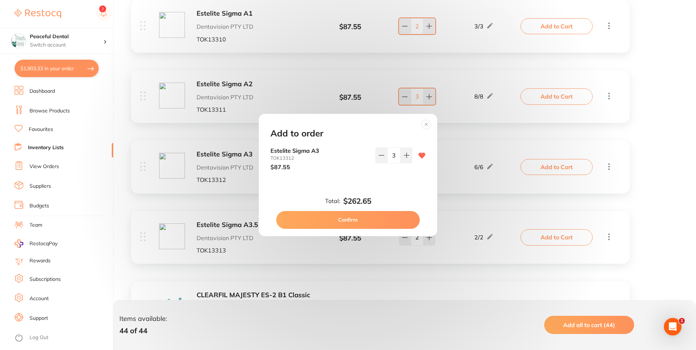
click at [382, 218] on button "Confirm" at bounding box center [347, 219] width 143 height 17
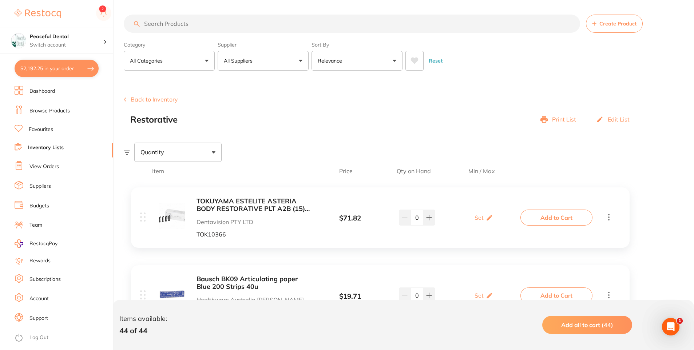
click at [137, 97] on button "Back to Inventory" at bounding box center [151, 99] width 54 height 7
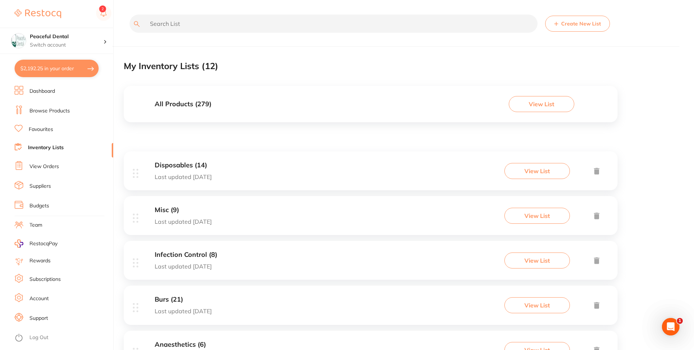
click at [31, 339] on link "Log Out" at bounding box center [38, 337] width 19 height 7
